Goal: Transaction & Acquisition: Book appointment/travel/reservation

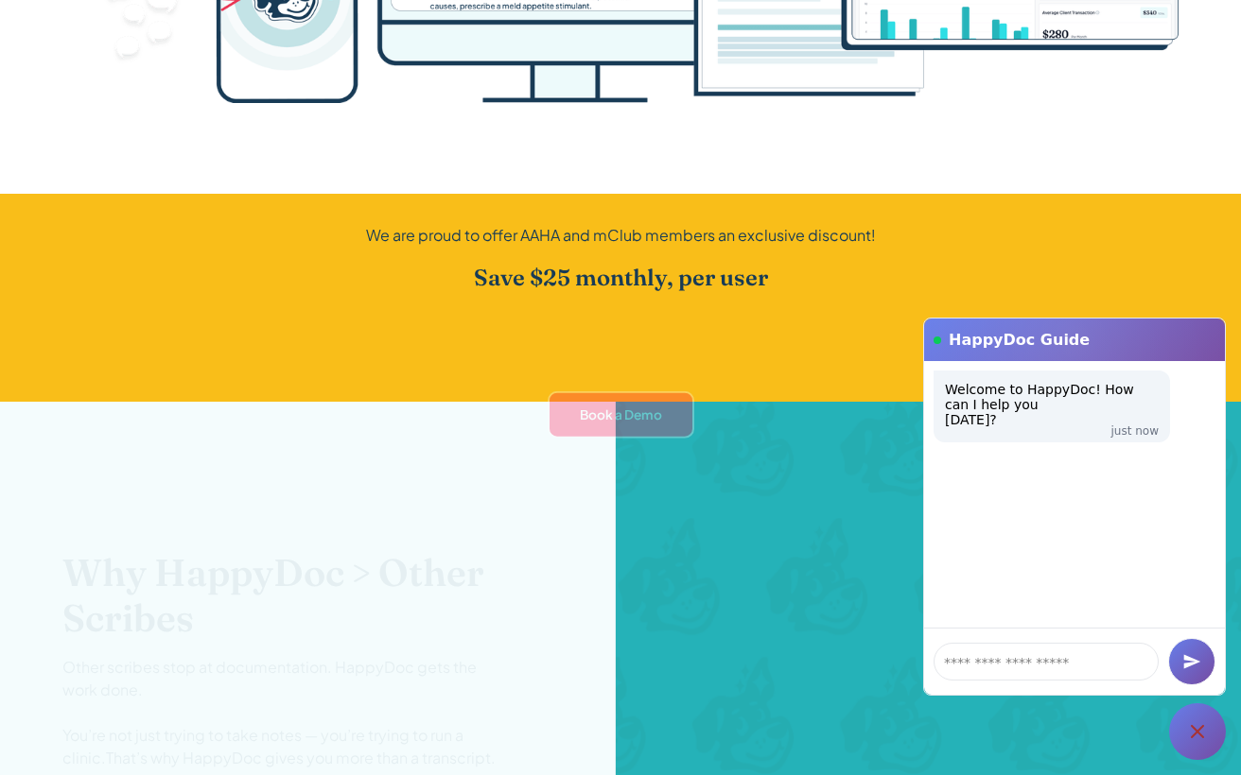
scroll to position [2278, 0]
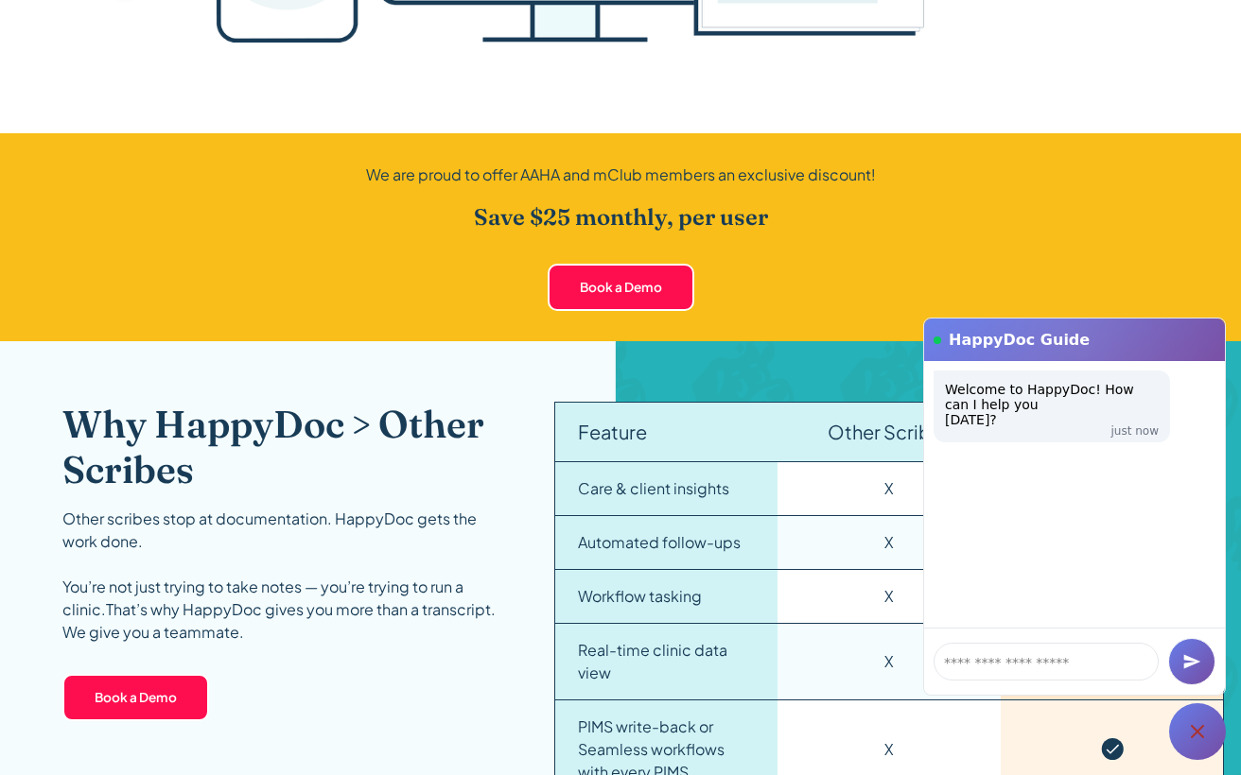
click at [1203, 739] on icon at bounding box center [1197, 731] width 13 height 13
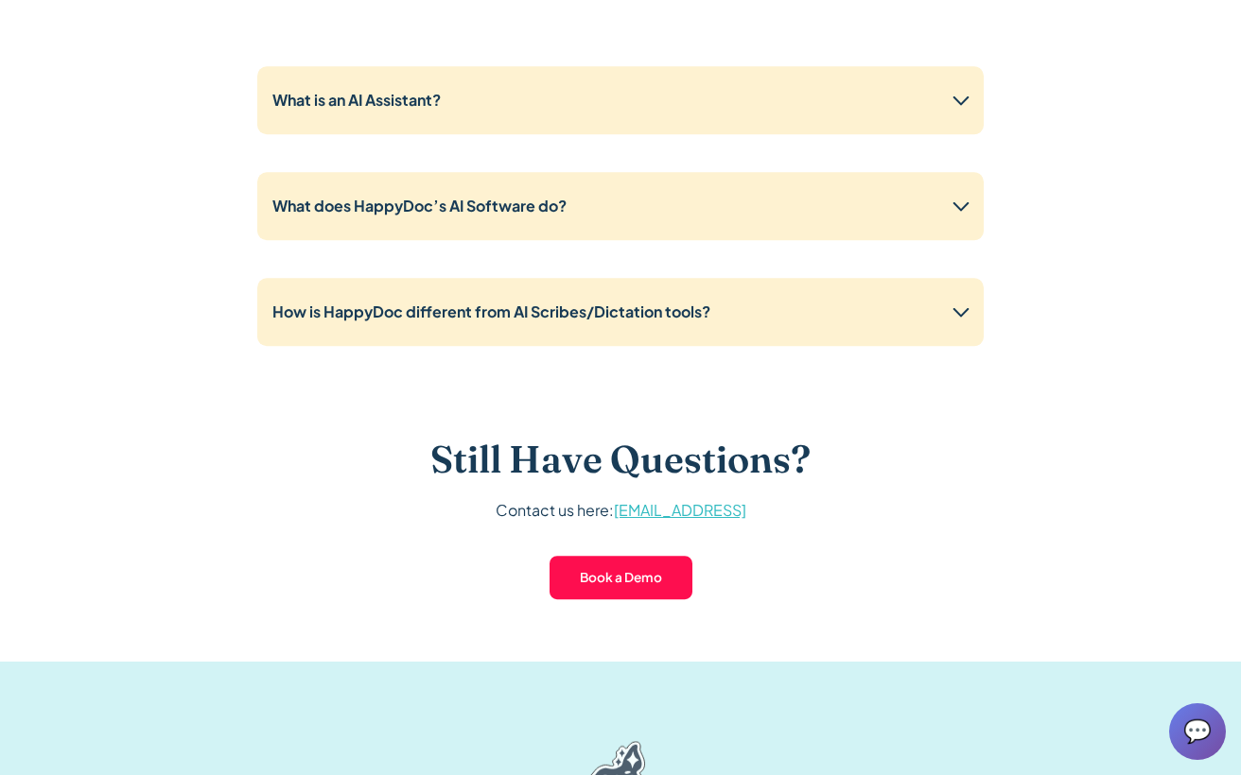
scroll to position [3201, 0]
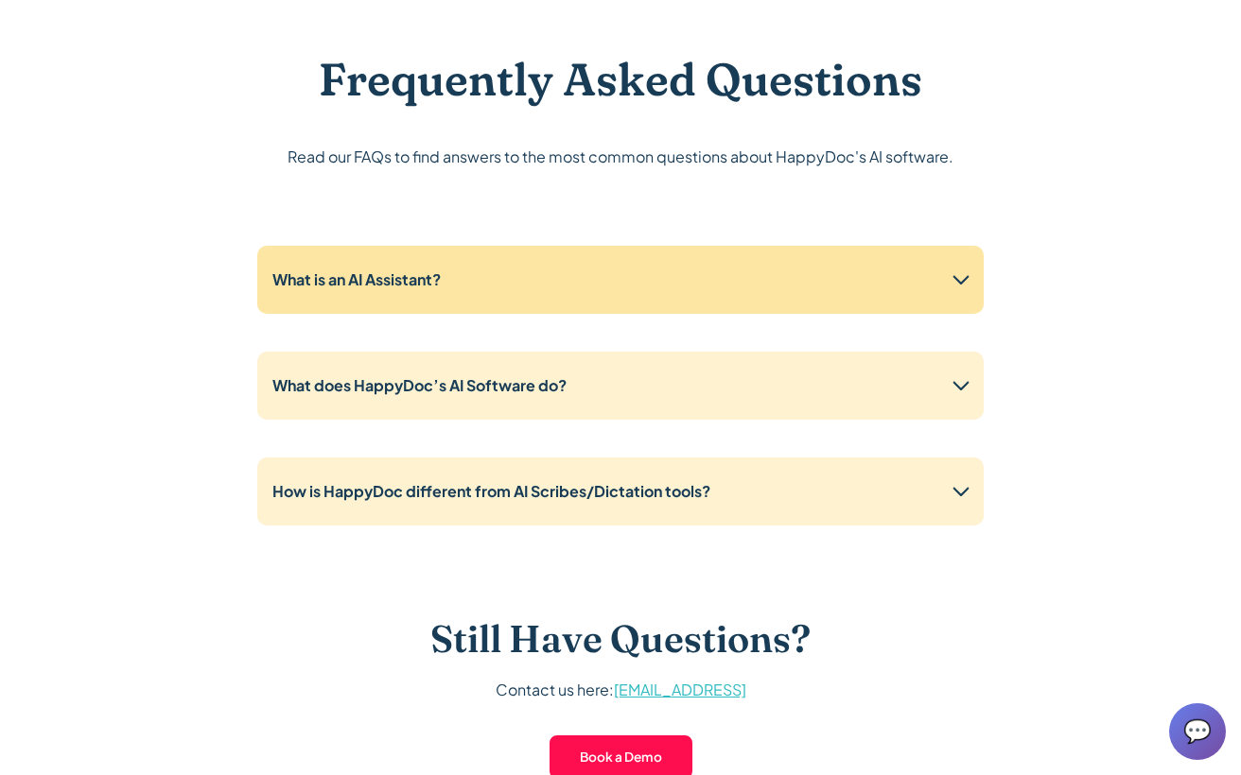
click at [965, 283] on icon at bounding box center [961, 280] width 30 height 30
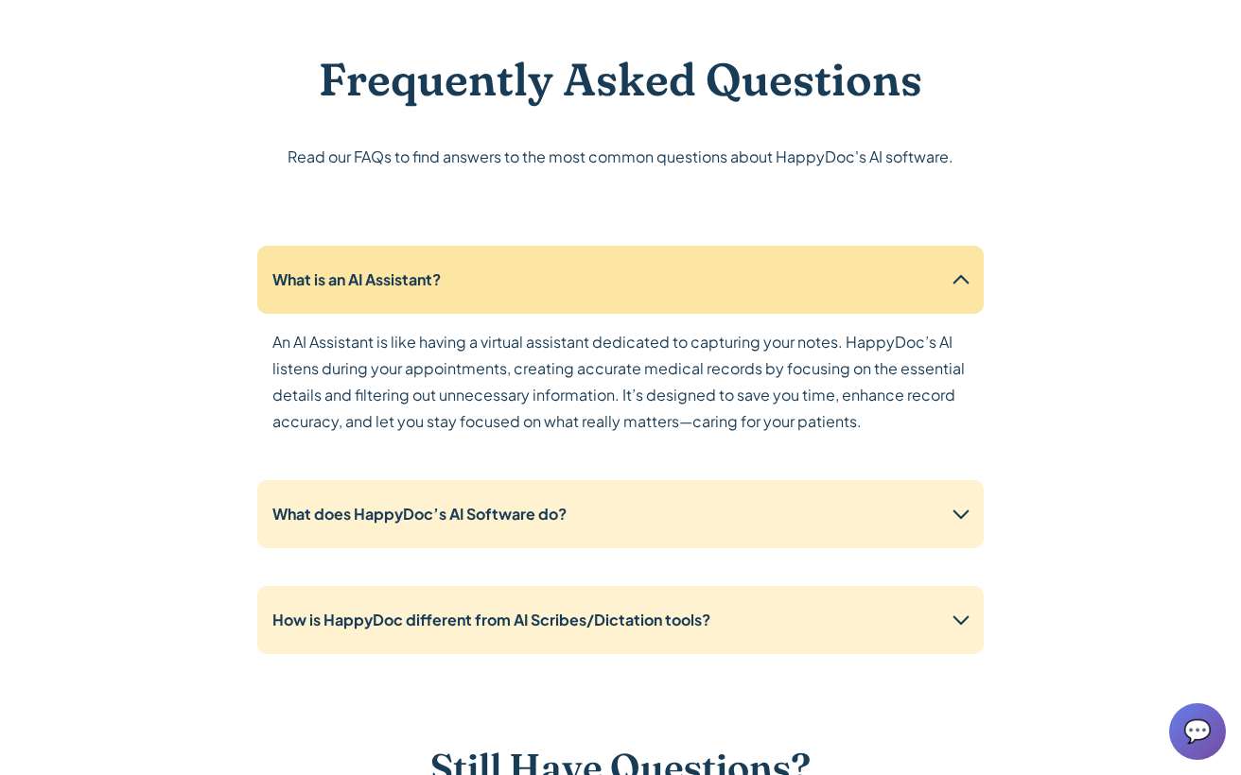
click at [965, 283] on icon at bounding box center [961, 280] width 30 height 30
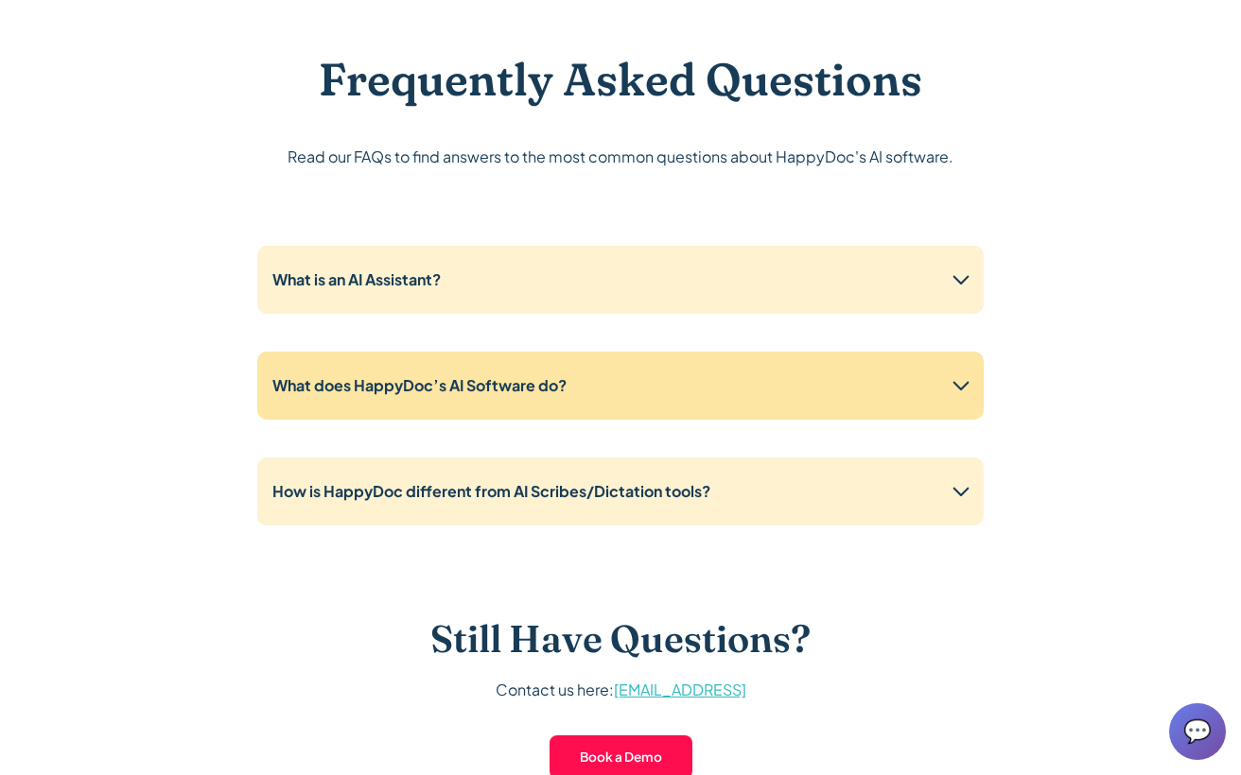
click at [965, 374] on icon at bounding box center [961, 386] width 30 height 30
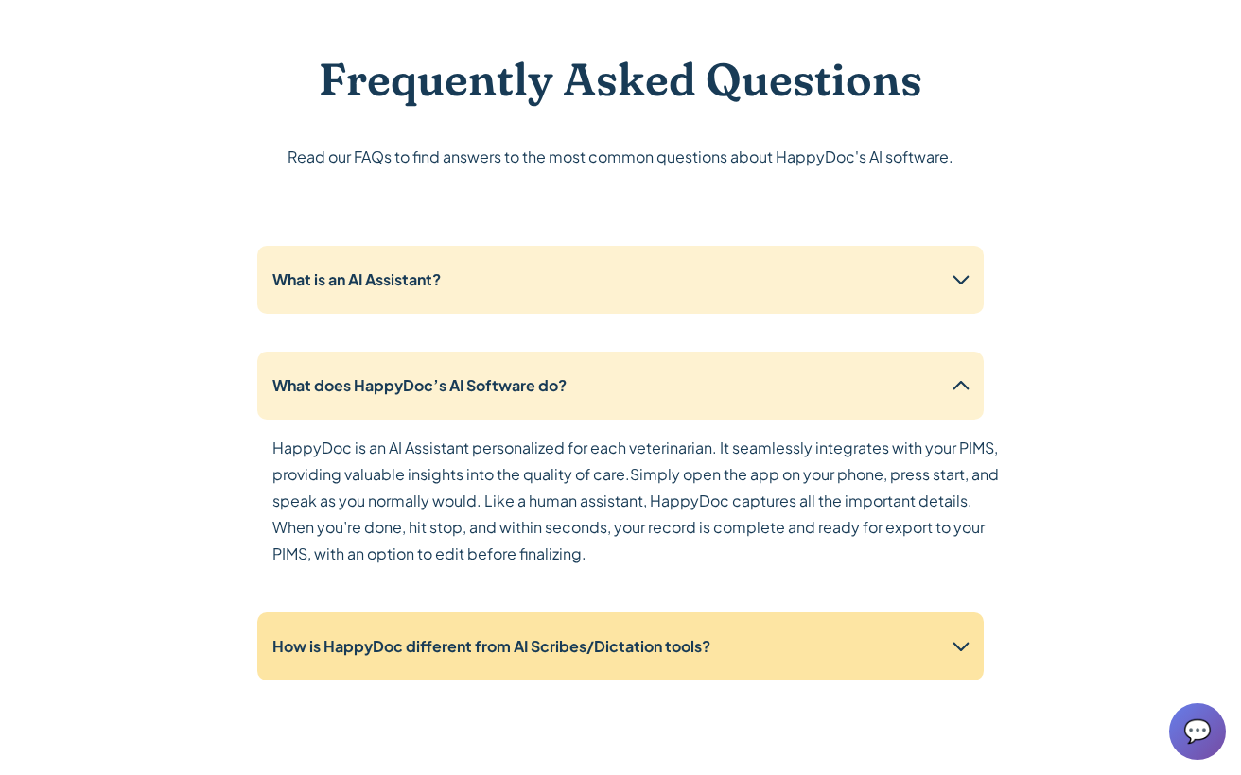
click at [965, 653] on icon at bounding box center [961, 647] width 30 height 30
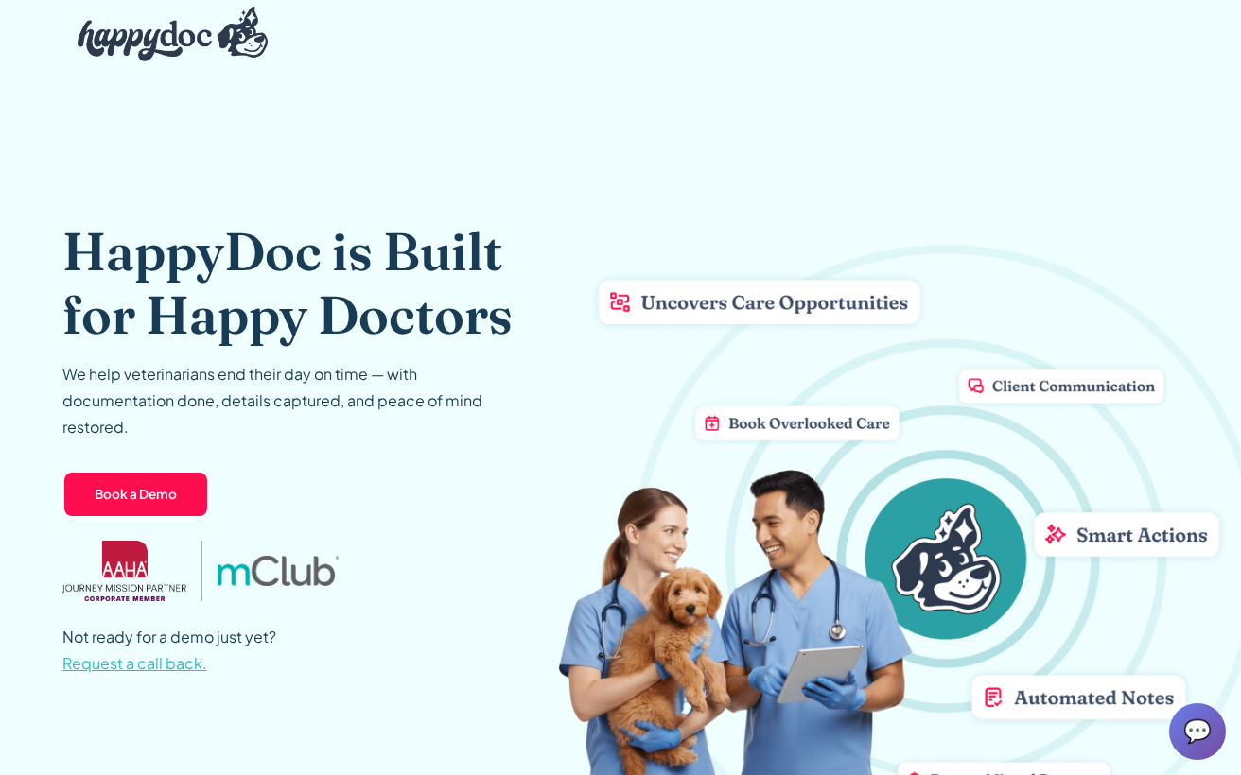
scroll to position [0, 0]
click at [147, 44] on img "home" at bounding box center [173, 34] width 191 height 55
click at [779, 206] on div "HappyDoc is Built for Happy Doctors We help veterinarians end their day on time…" at bounding box center [620, 448] width 1117 height 760
click at [184, 35] on img "home" at bounding box center [173, 34] width 191 height 55
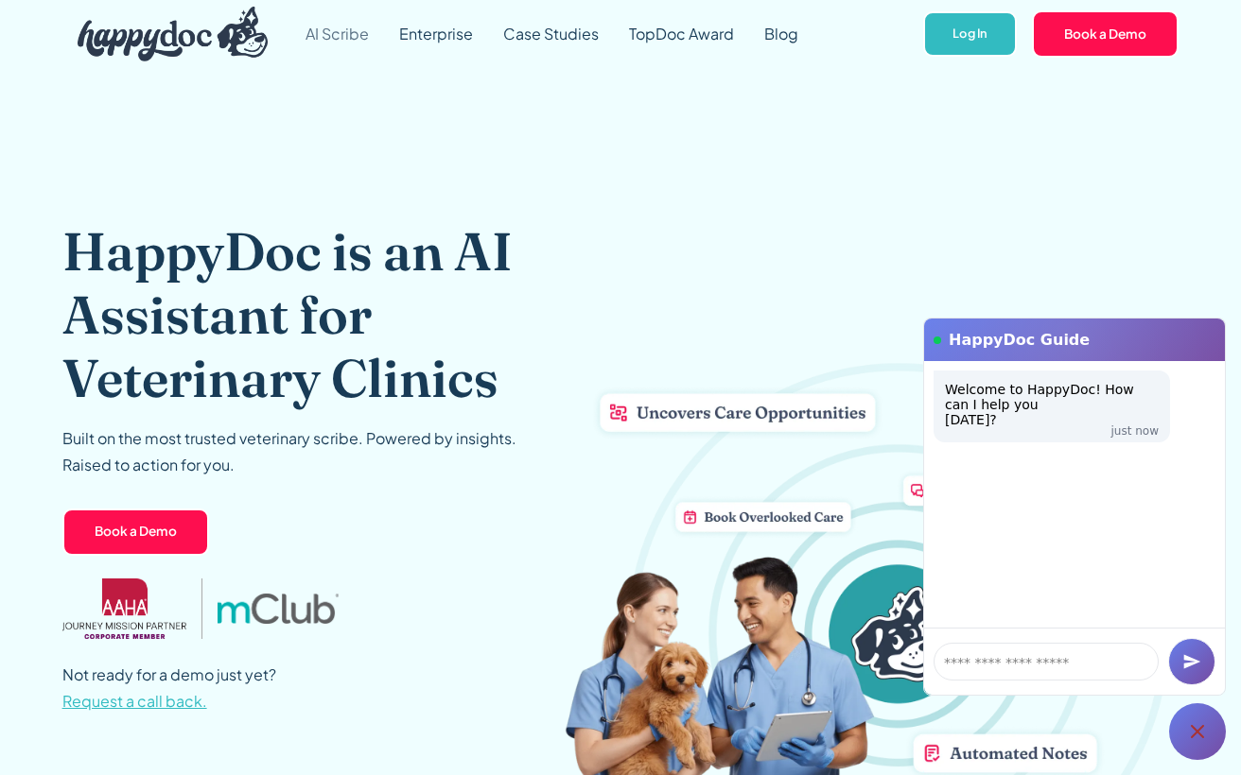
click at [350, 34] on link "AI Scribe" at bounding box center [337, 34] width 94 height 68
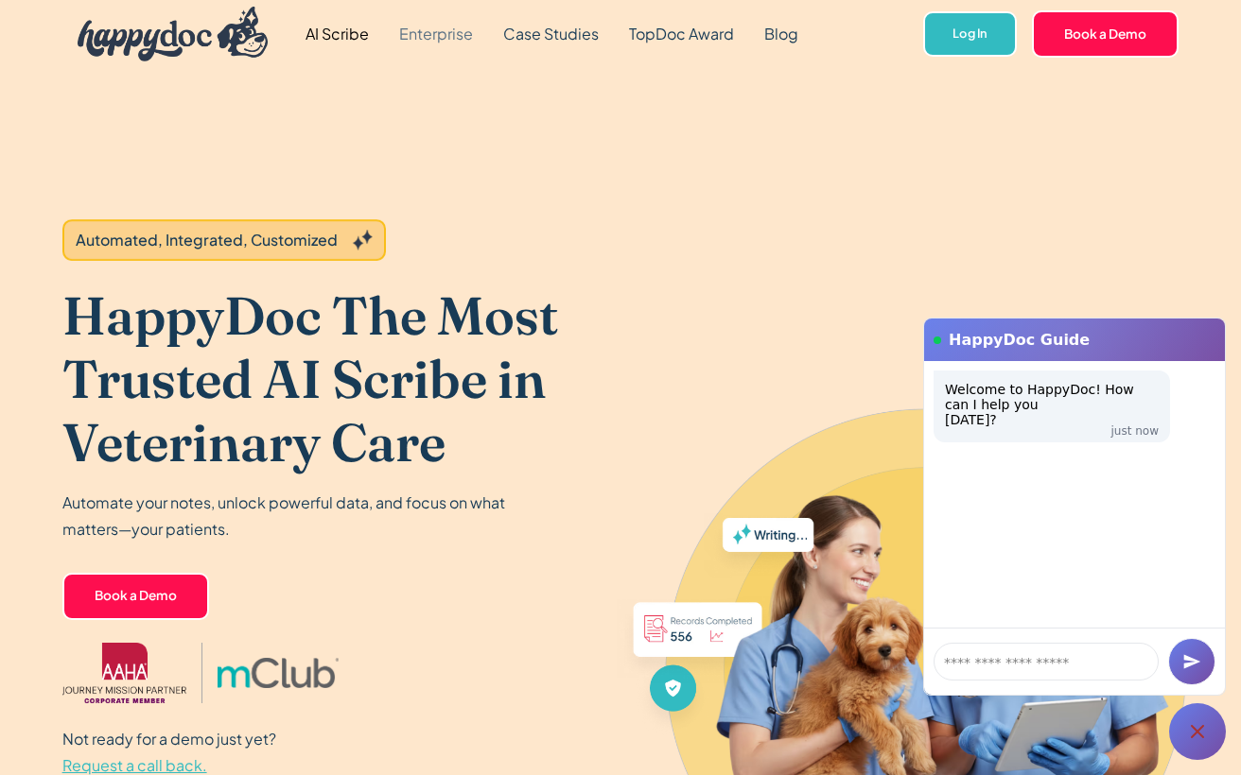
click at [423, 37] on link "Enterprise" at bounding box center [436, 34] width 104 height 68
click at [162, 582] on link "Book a Demo" at bounding box center [135, 596] width 147 height 47
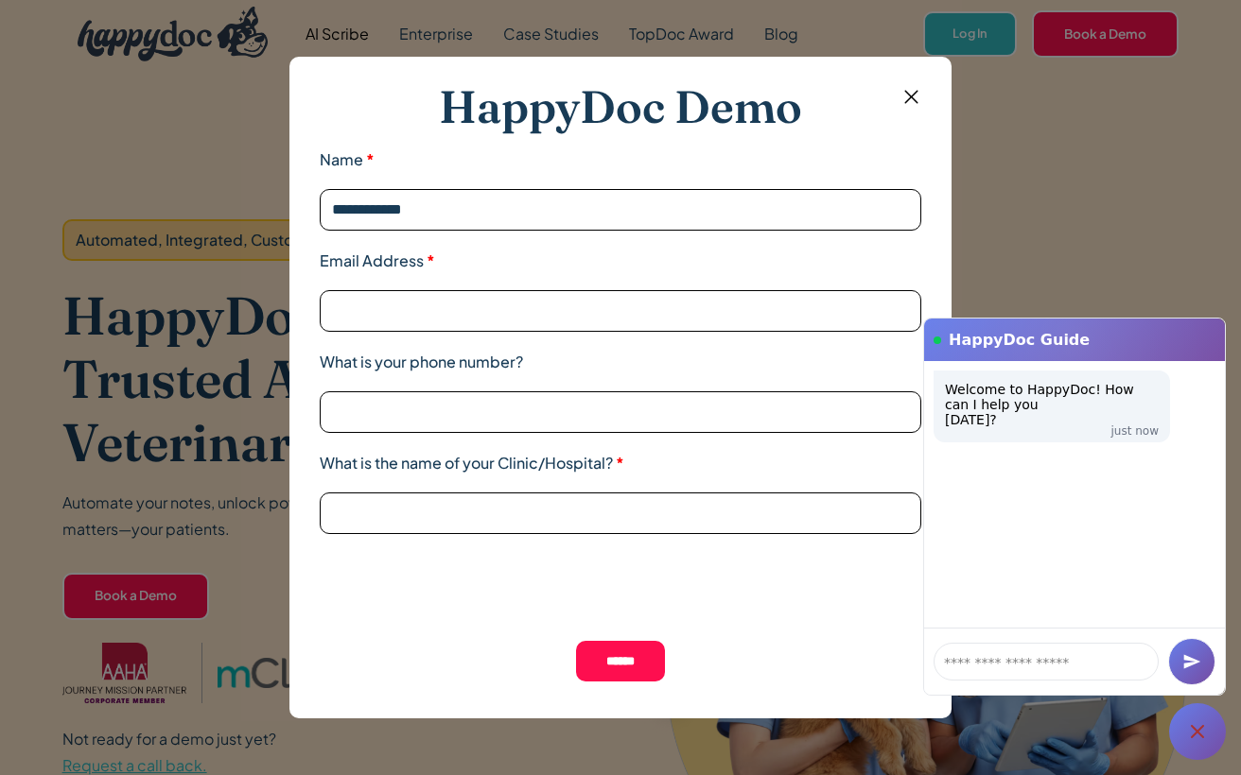
type input "**********"
click at [636, 667] on input "******" at bounding box center [620, 662] width 89 height 42
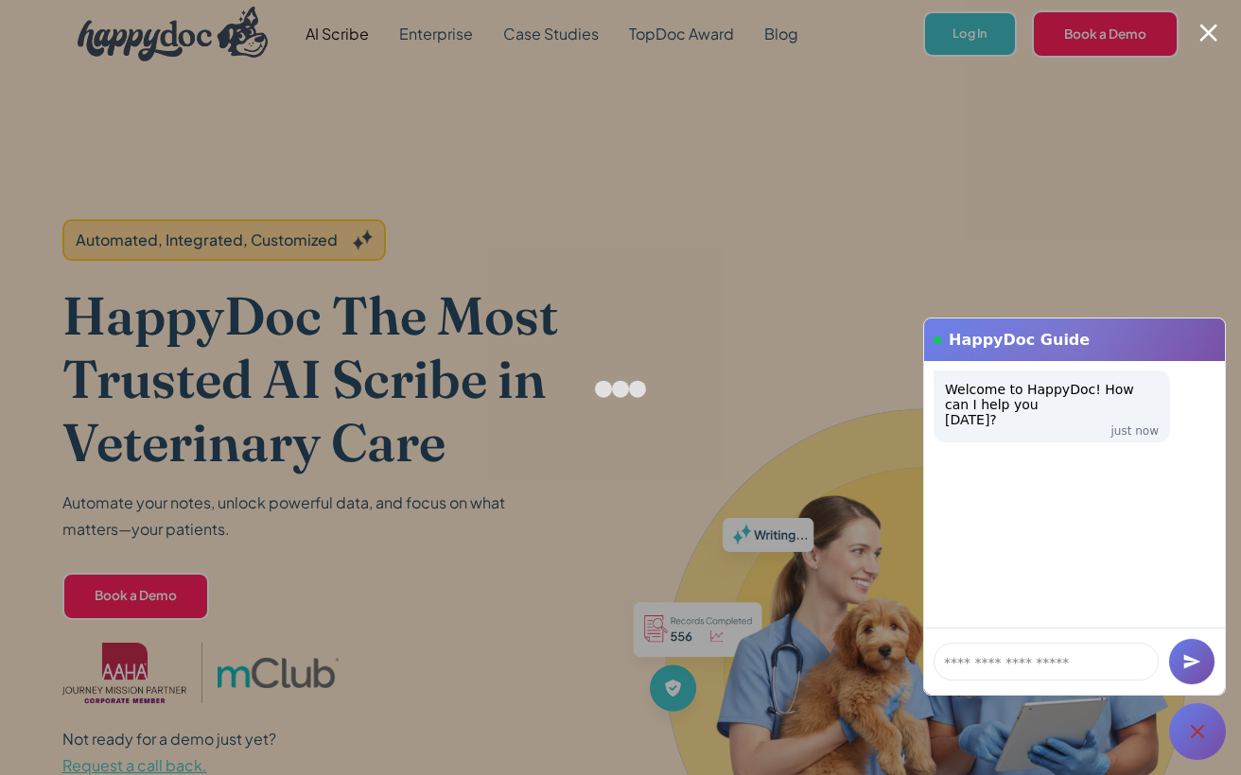
click at [1196, 752] on div at bounding box center [1197, 732] width 57 height 57
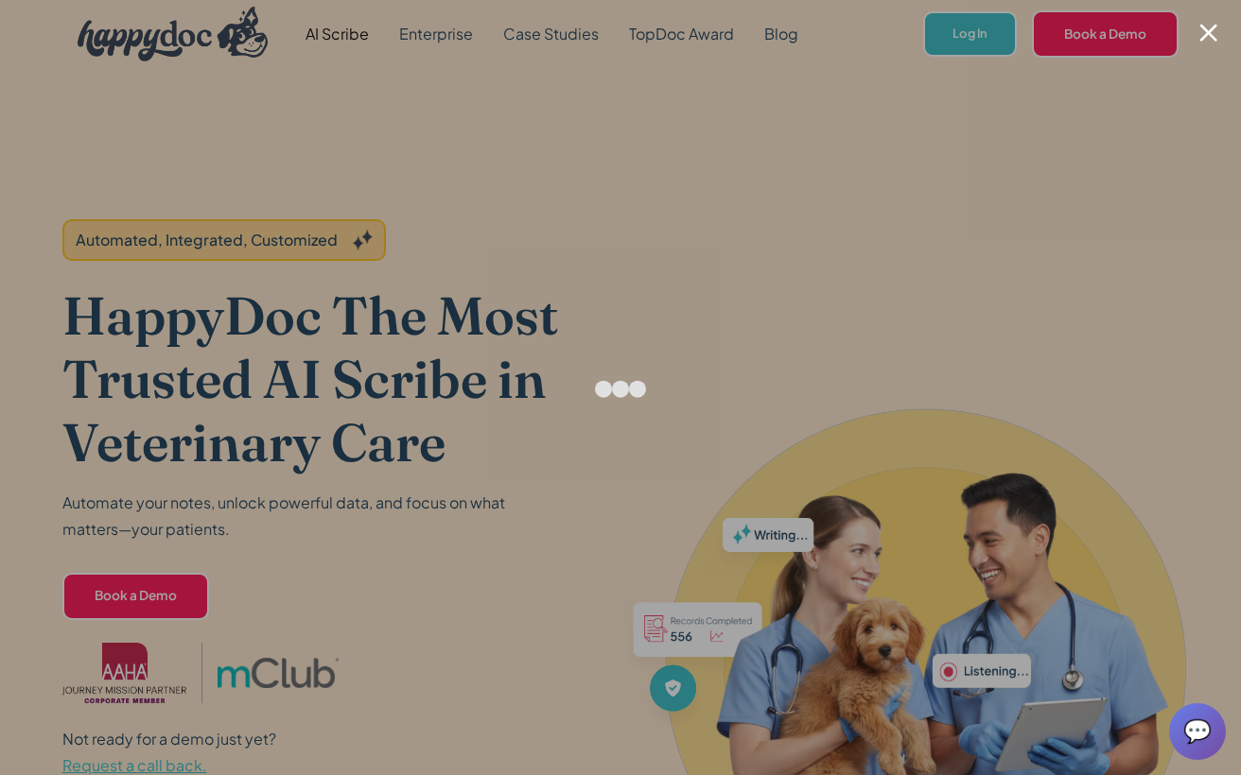
click at [710, 34] on div at bounding box center [620, 387] width 1241 height 775
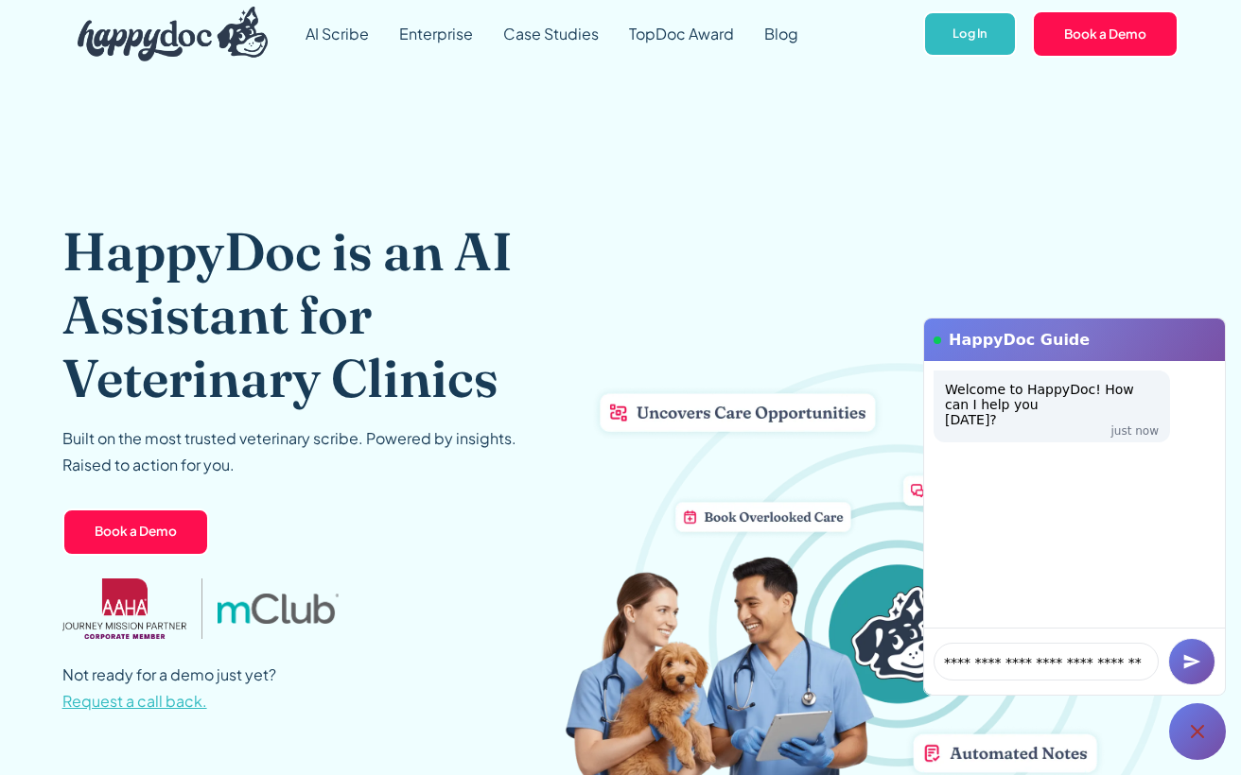
scroll to position [9, 0]
type textarea "**********"
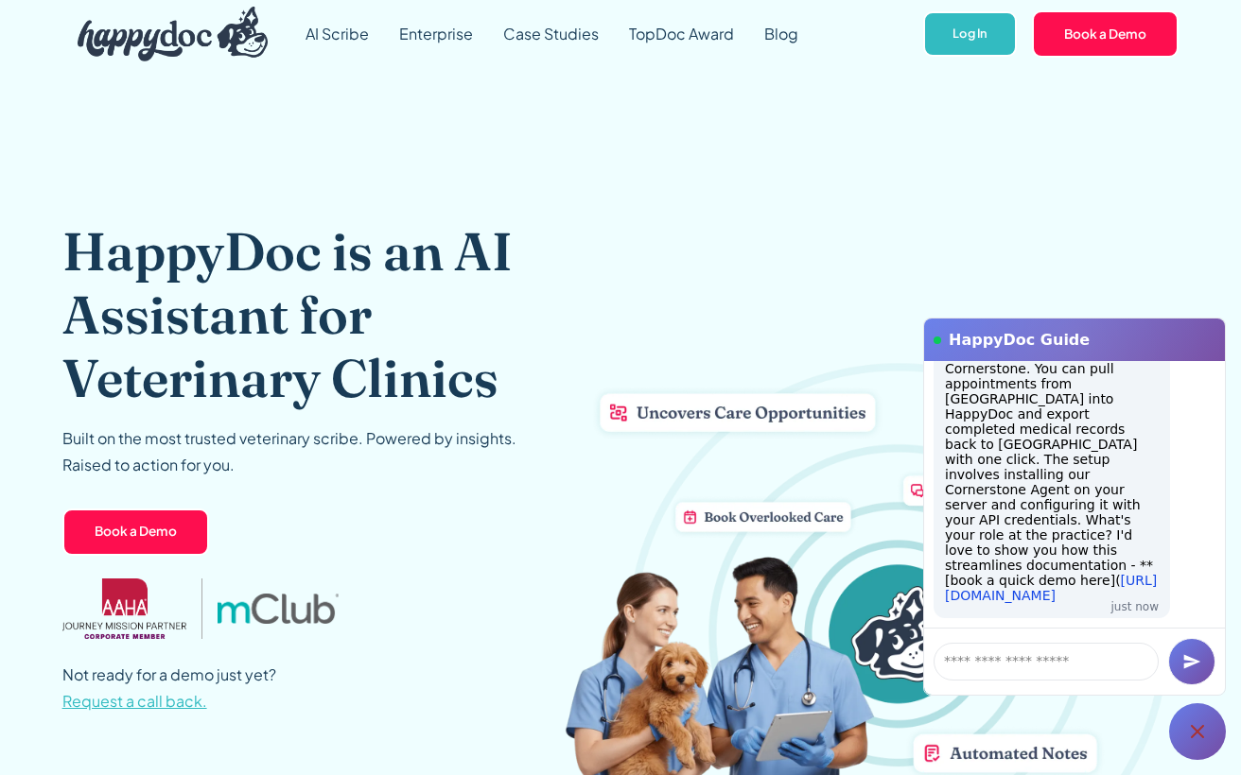
scroll to position [204, 0]
